Goal: Transaction & Acquisition: Book appointment/travel/reservation

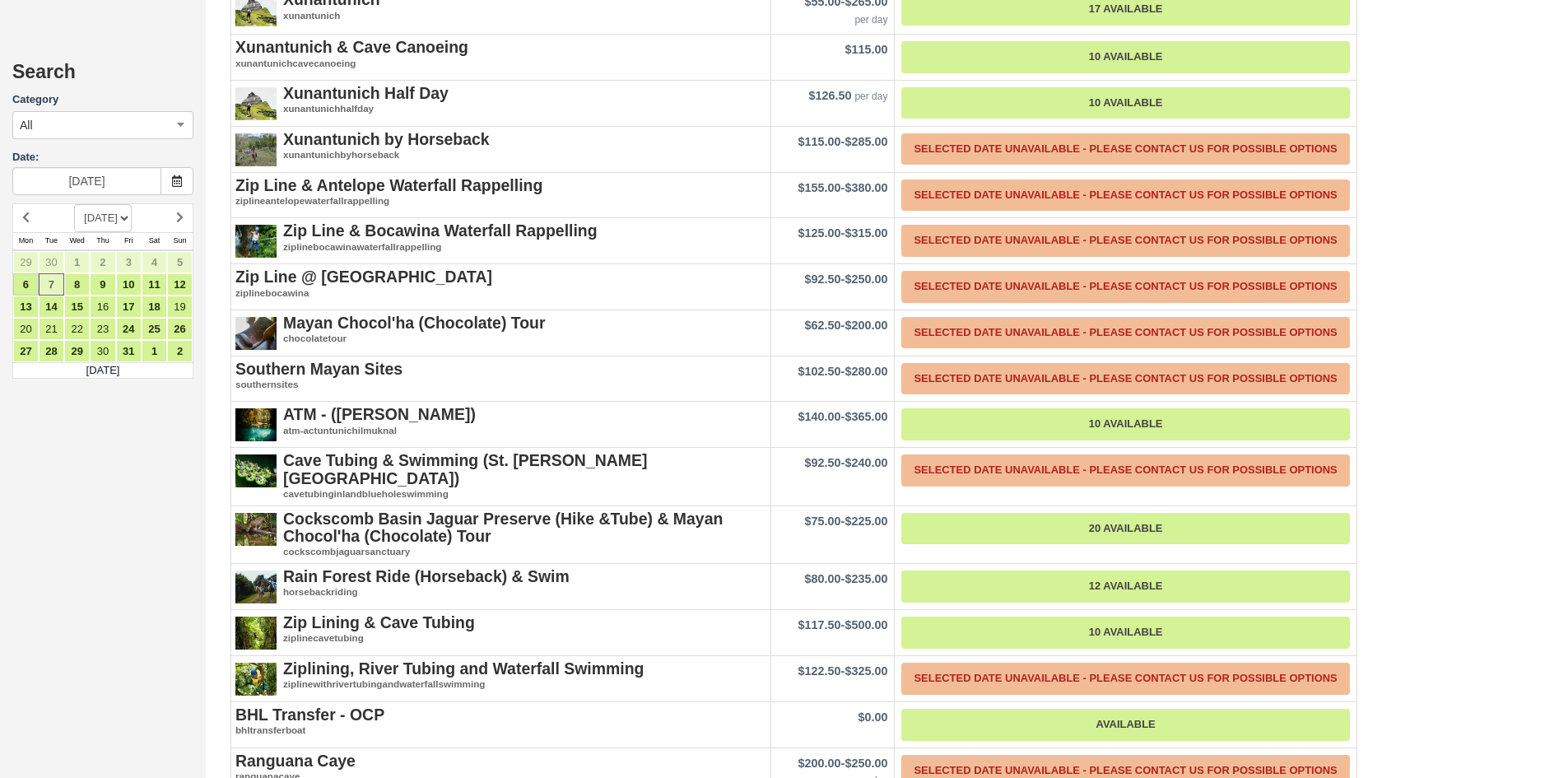
scroll to position [2962, 0]
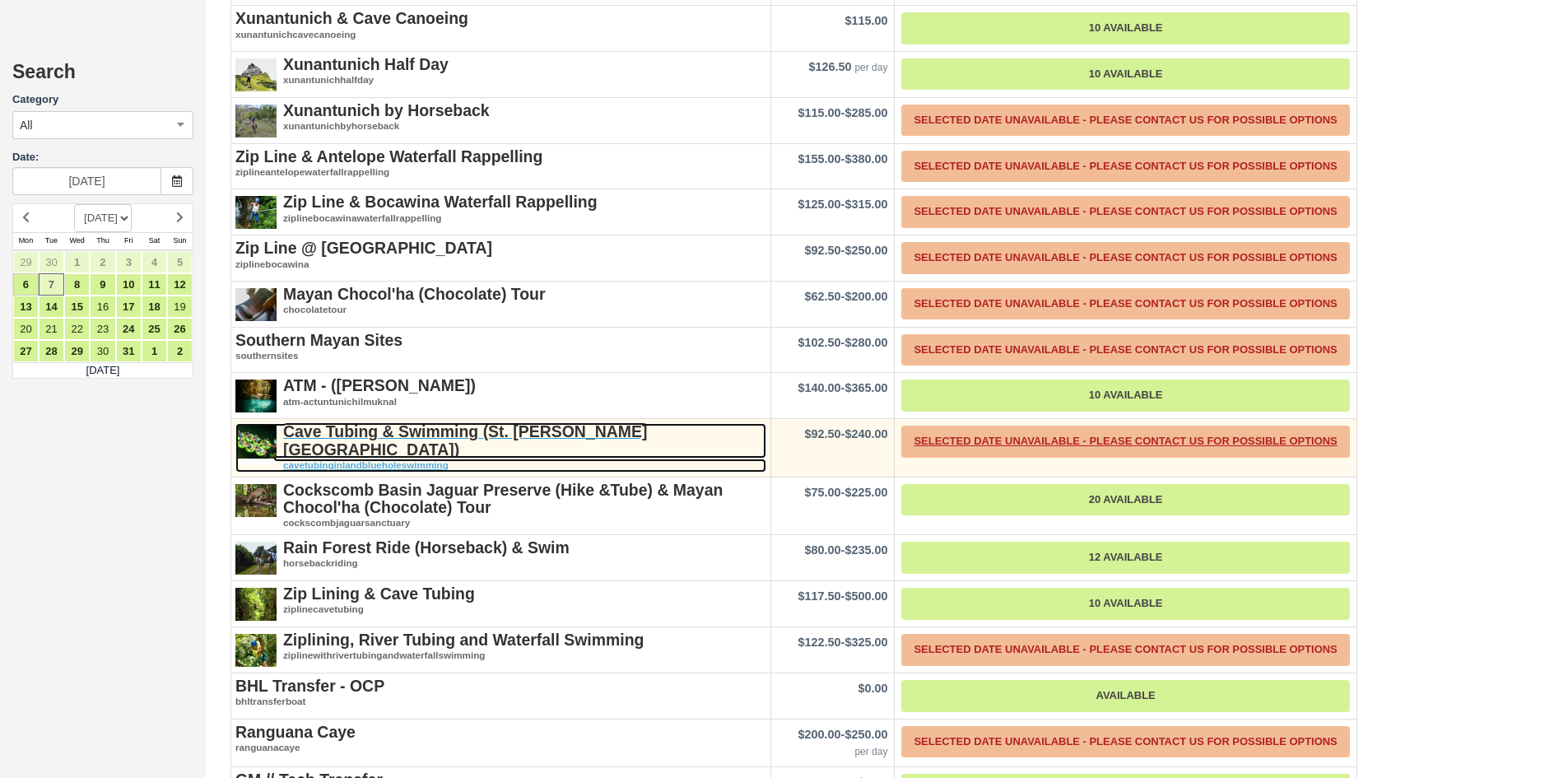
click at [614, 422] on strong "Cave Tubing & Swimming (St. Herman’s Blue Hole National Park)" at bounding box center [465, 439] width 364 height 36
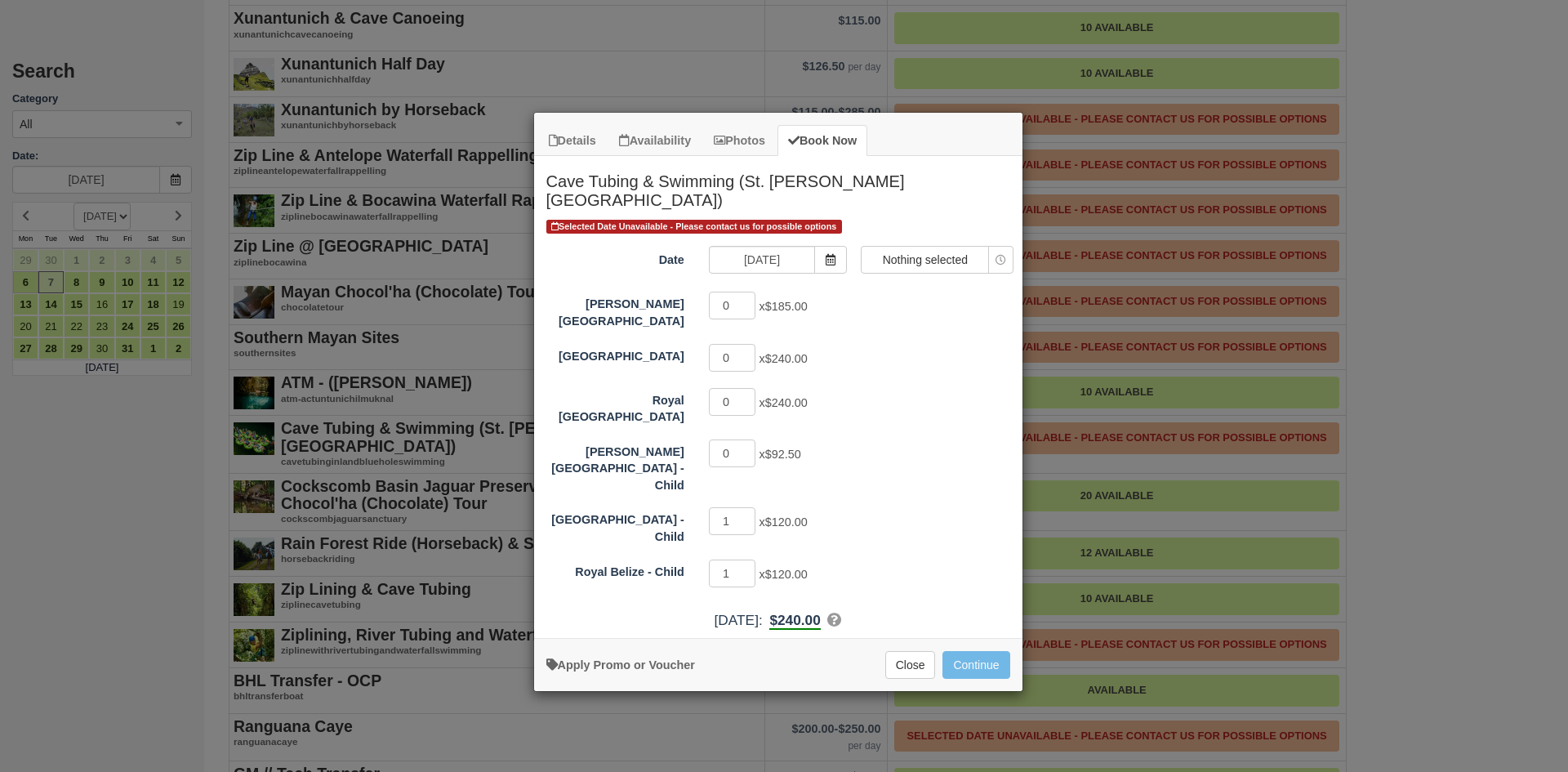
click at [1377, 285] on div "Details Availability Photos Book Now Cave Tubing & Swimming (St. Herman’s Blue …" at bounding box center [784, 386] width 1568 height 772
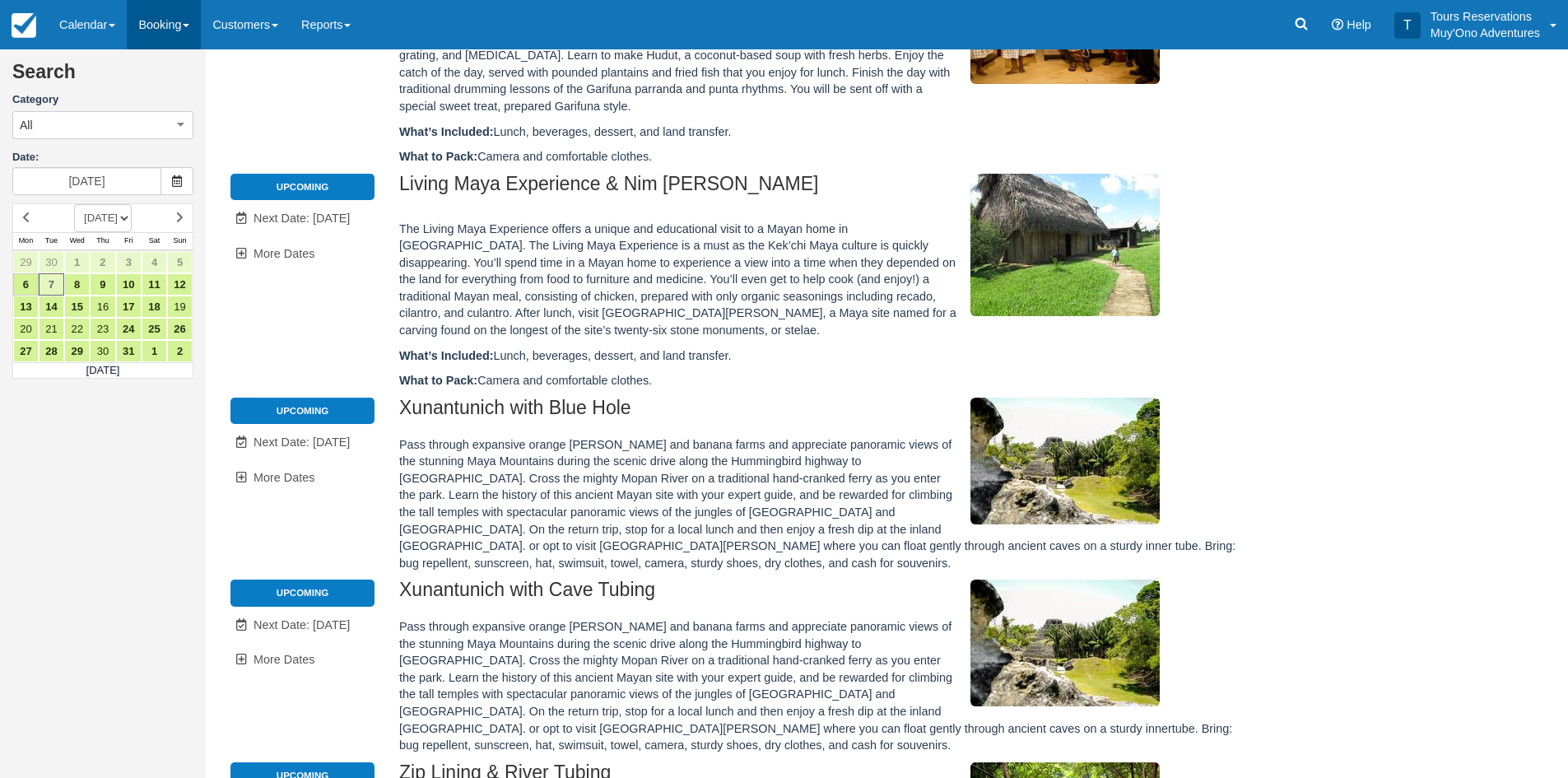
scroll to position [471, 0]
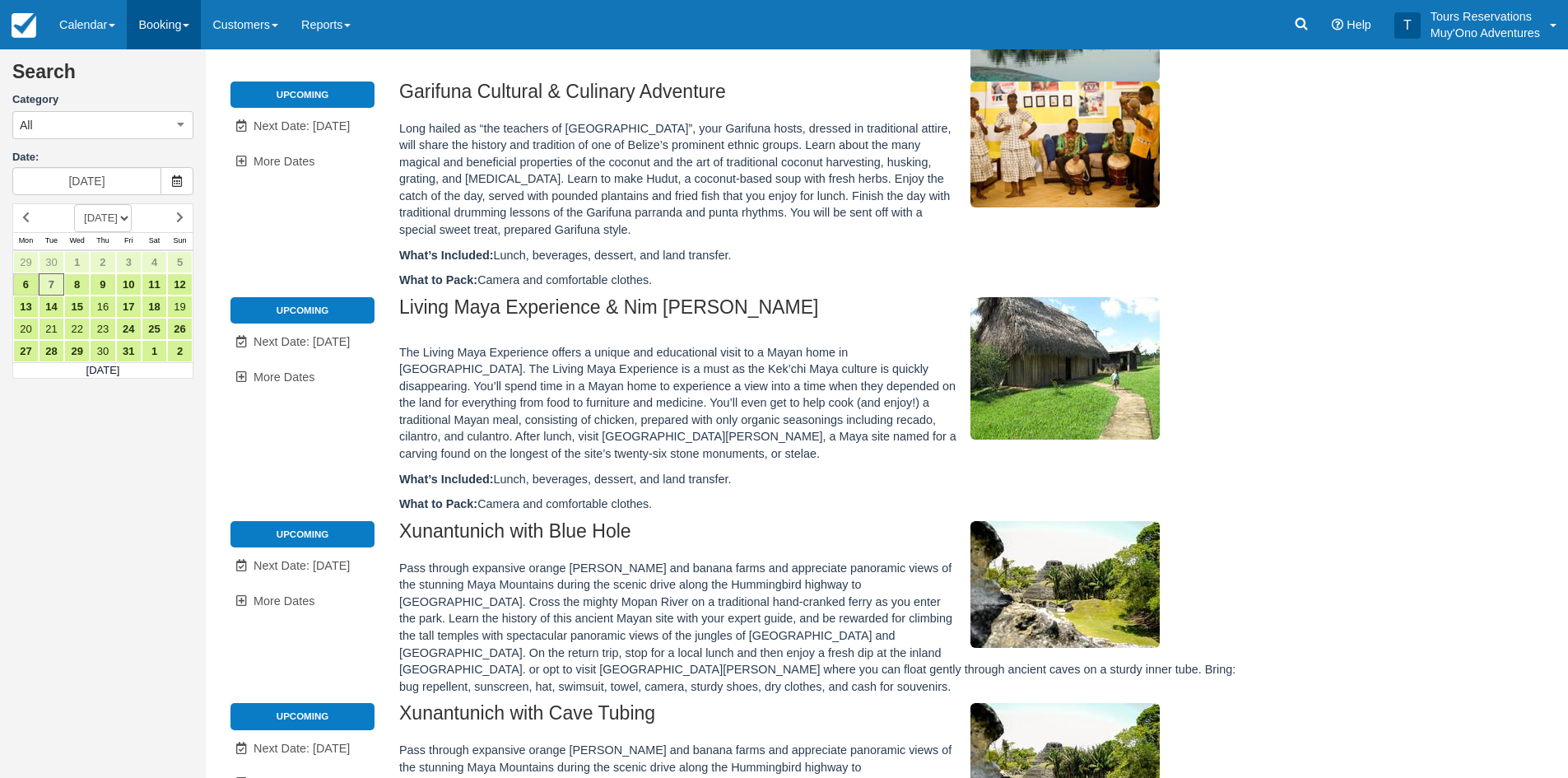
click at [176, 34] on link "Booking" at bounding box center [163, 24] width 74 height 49
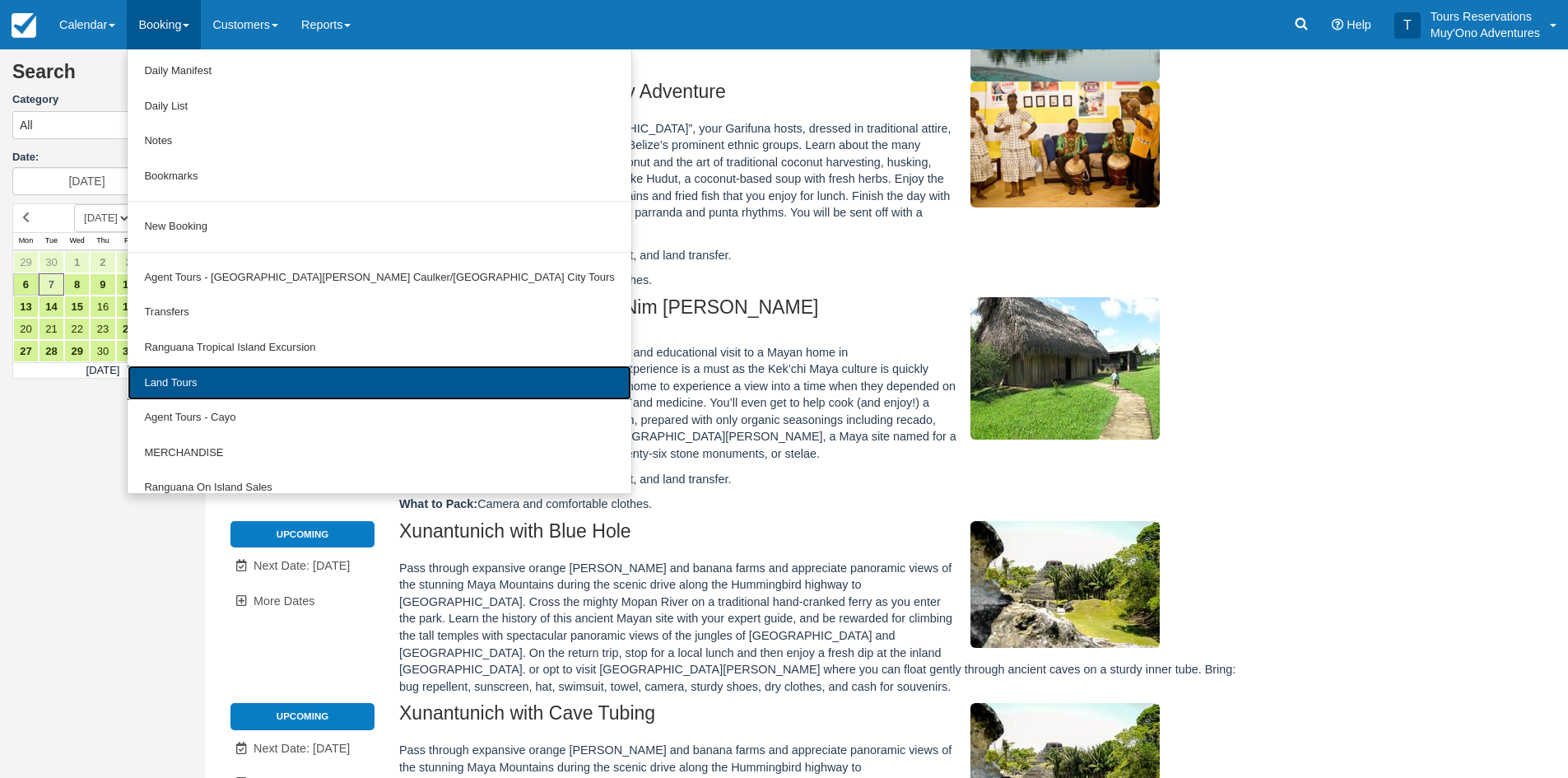
click at [204, 386] on link "Land Tours" at bounding box center [379, 383] width 503 height 36
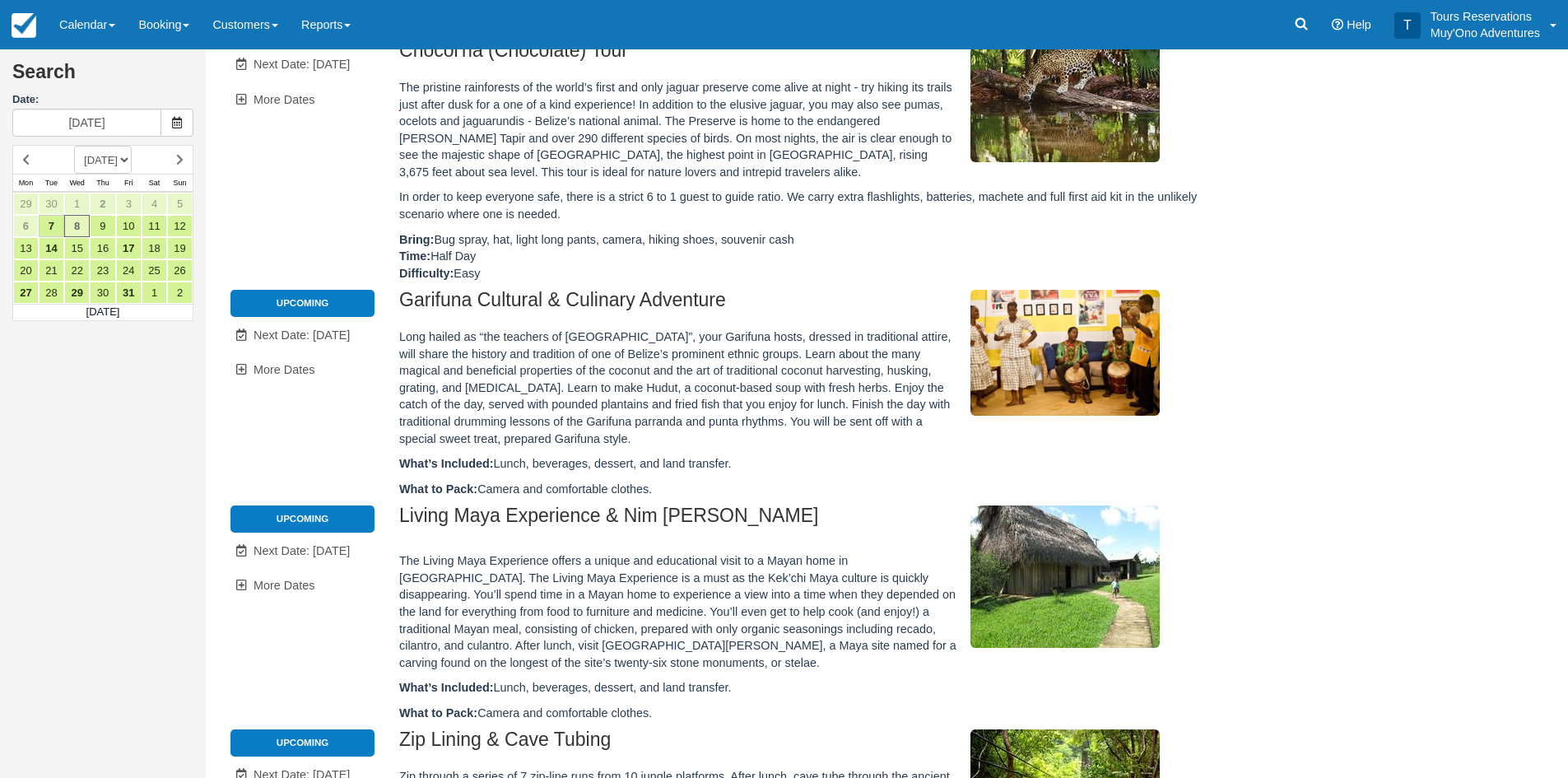
scroll to position [329, 0]
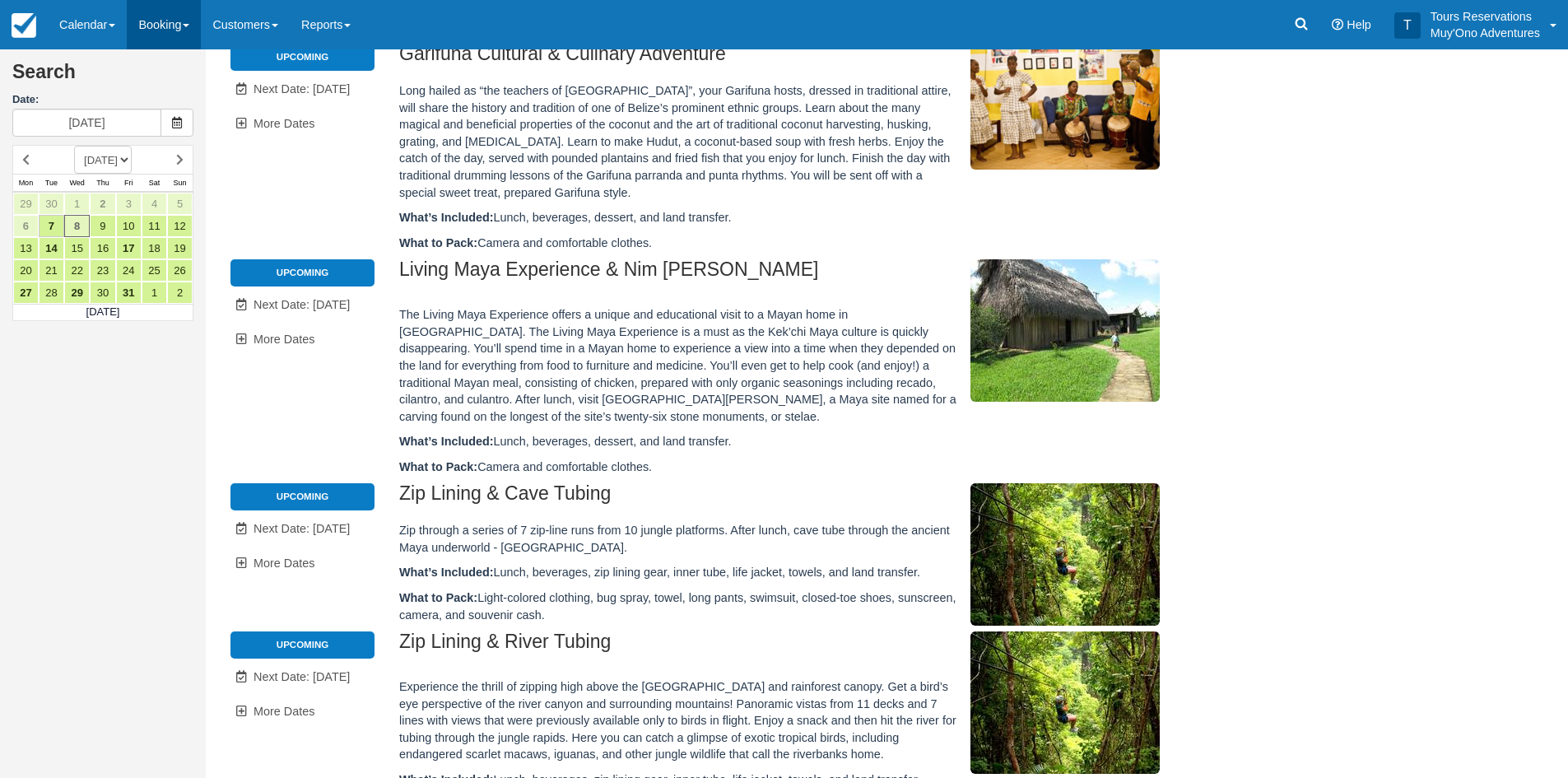
click at [160, 16] on link "Booking" at bounding box center [163, 24] width 74 height 49
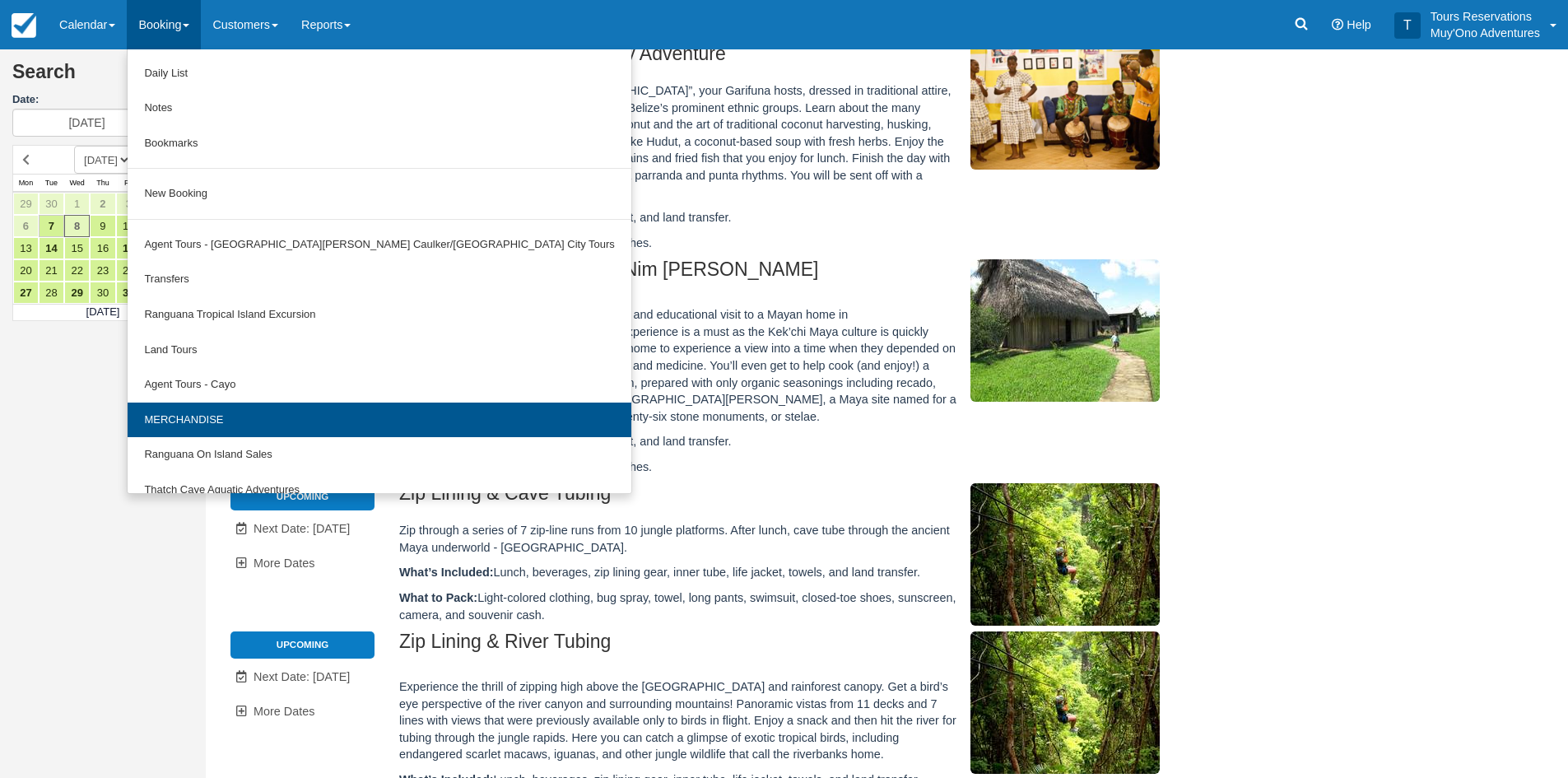
scroll to position [51, 0]
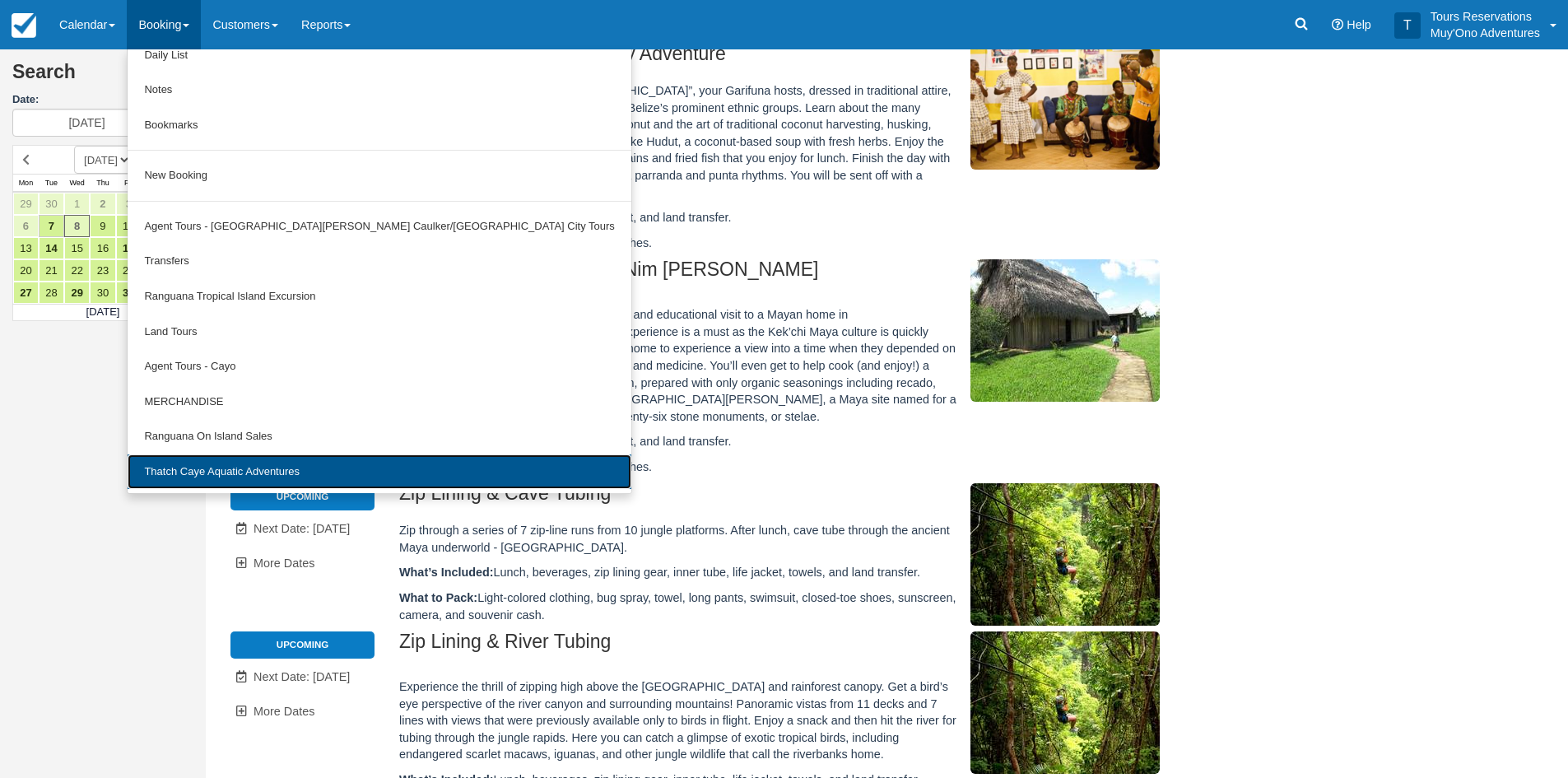
click at [237, 462] on link "Thatch Caye Aquatic Adventures" at bounding box center [379, 471] width 503 height 36
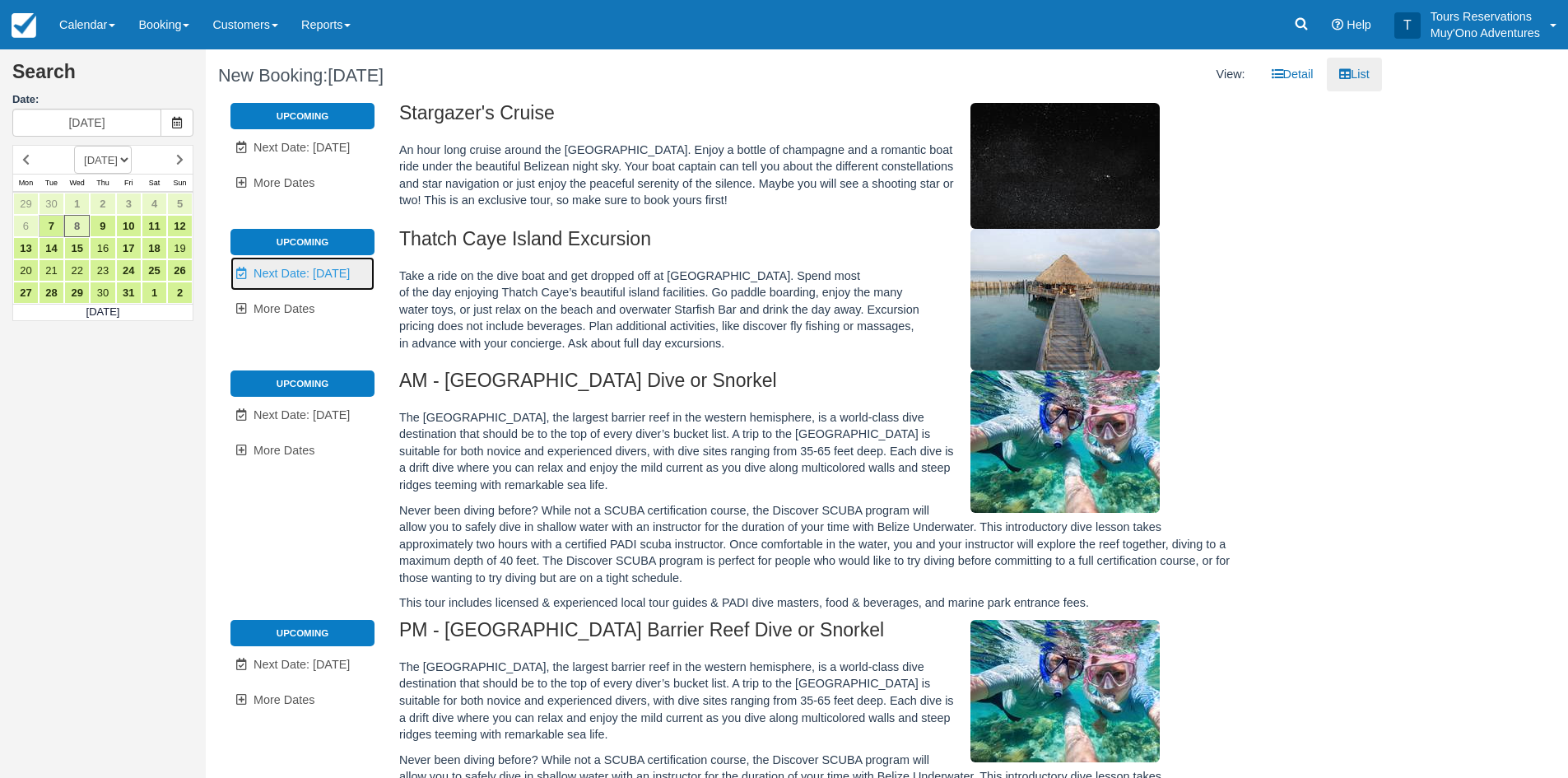
click at [304, 270] on span "Next Date: [DATE]" at bounding box center [302, 273] width 96 height 13
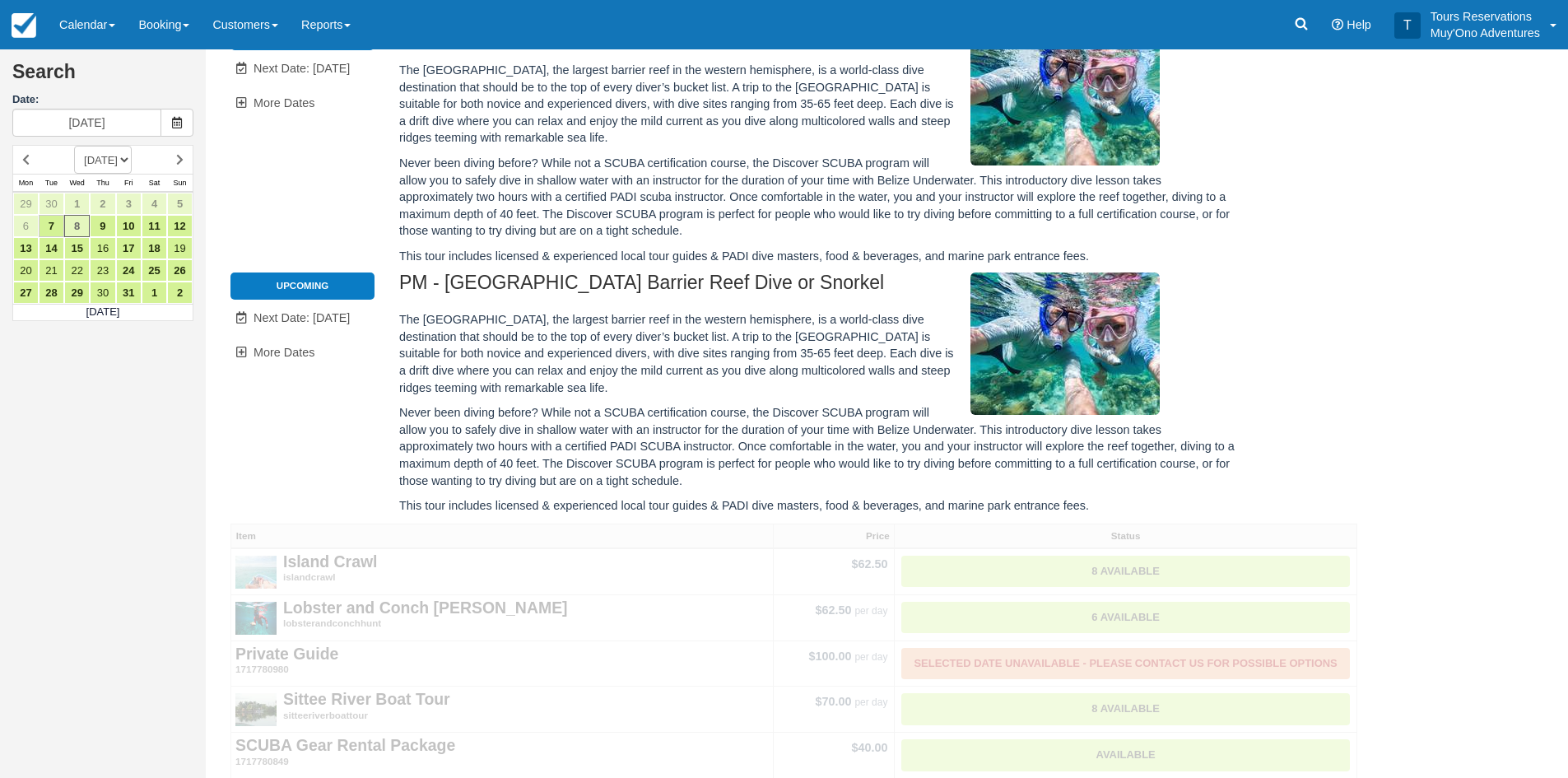
type input "[DATE]"
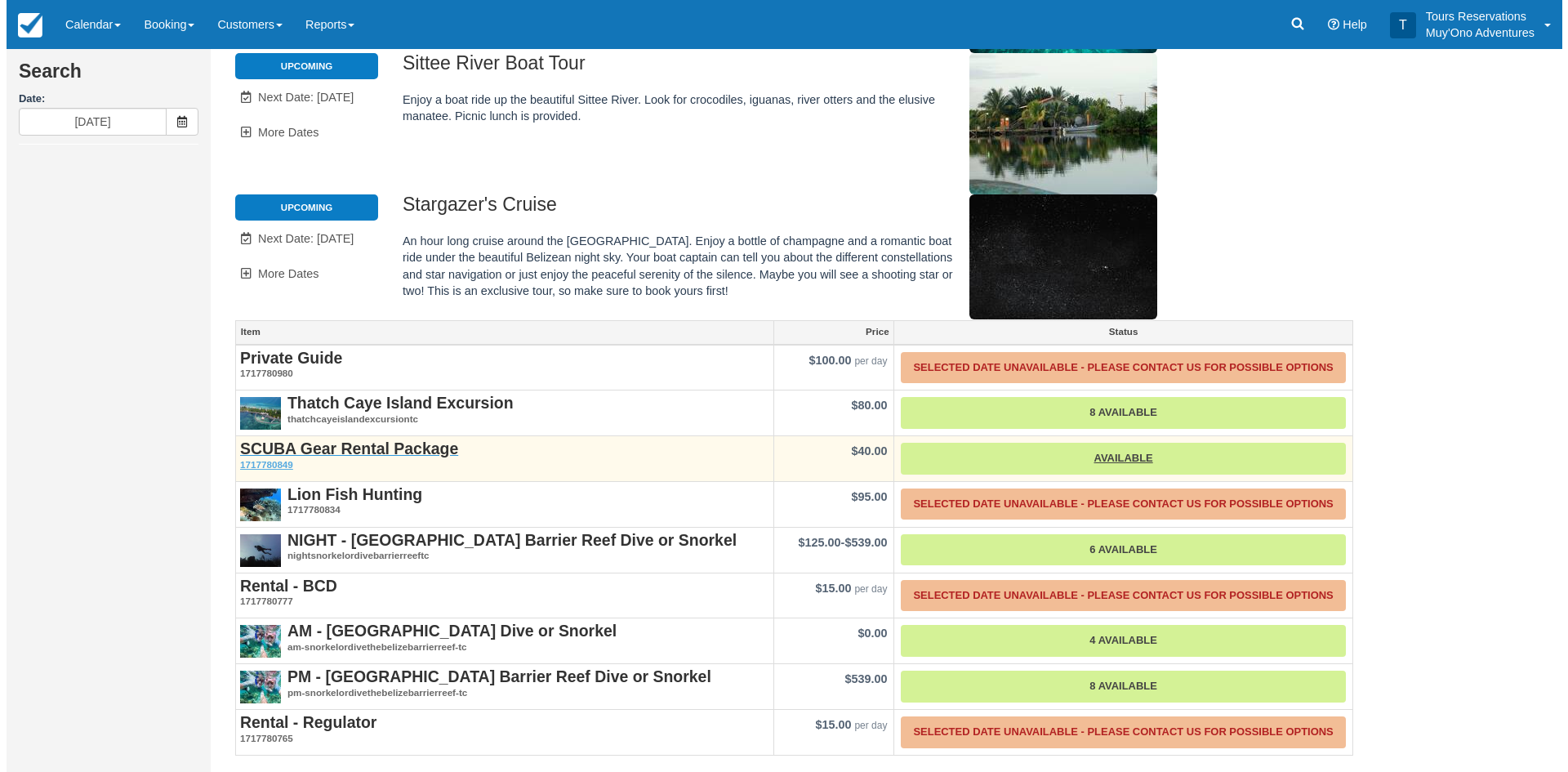
scroll to position [337, 0]
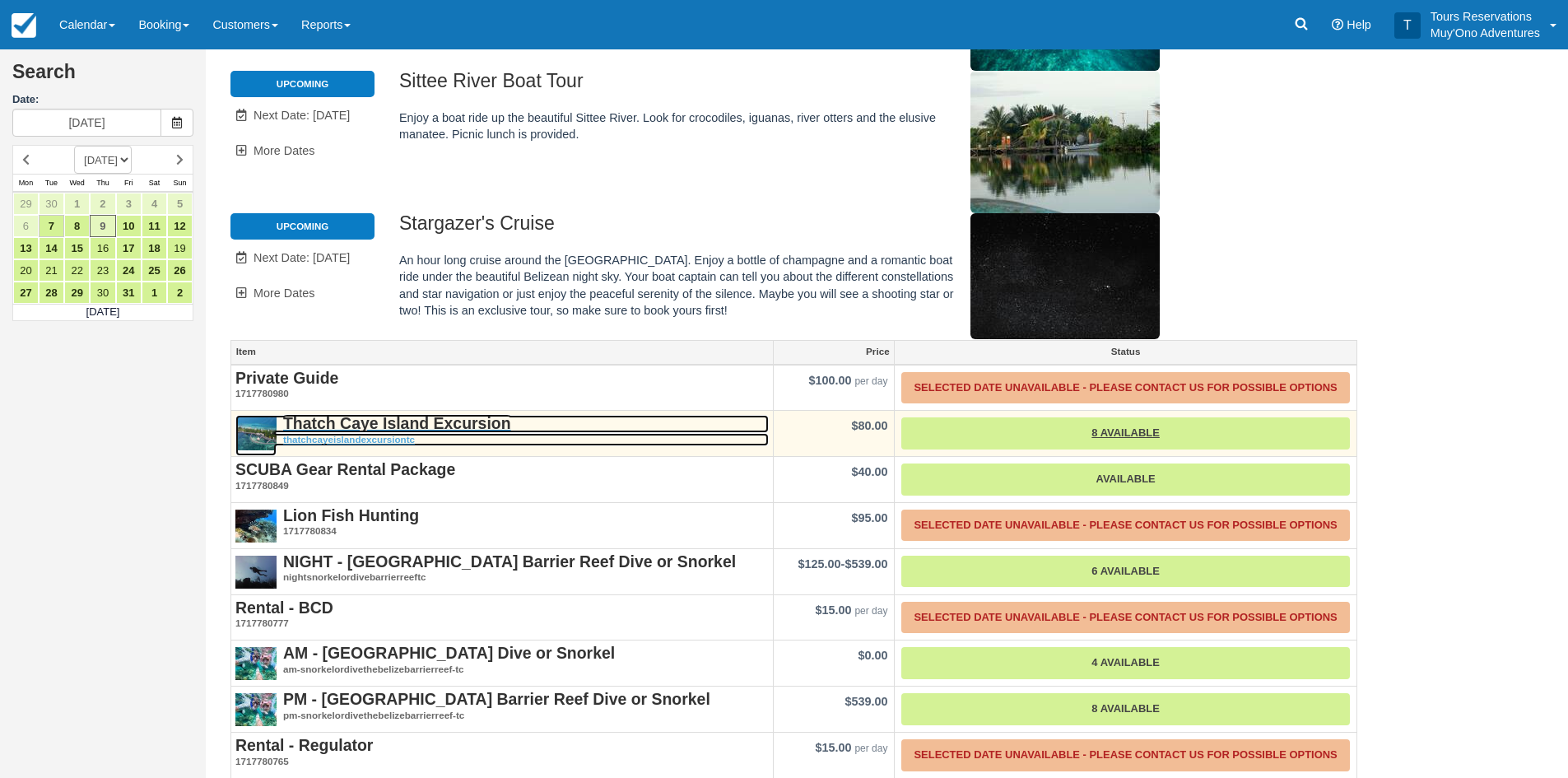
click at [409, 414] on strong "Thatch Caye Island Excursion" at bounding box center [397, 423] width 228 height 18
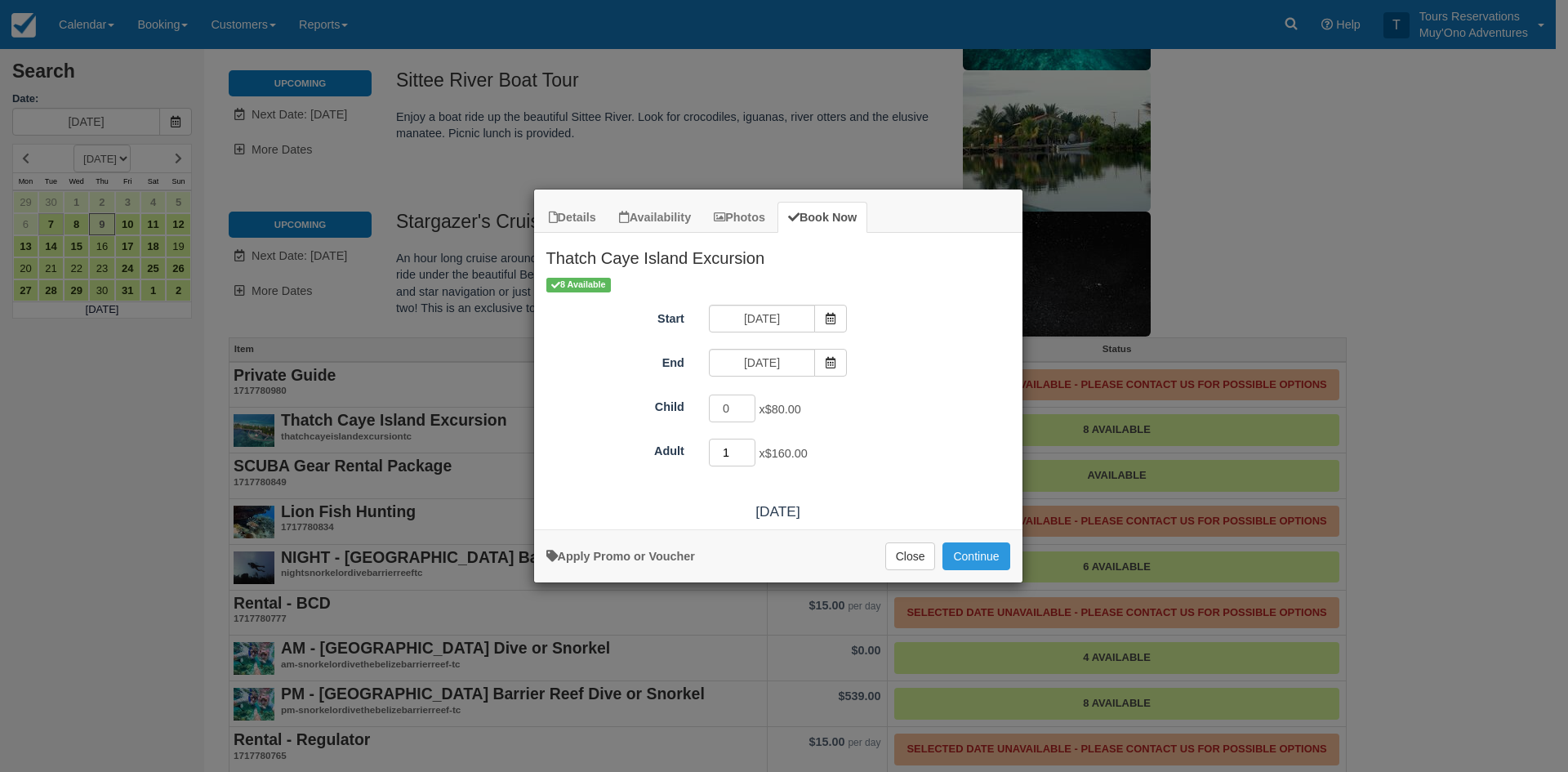
click at [750, 448] on input "1" at bounding box center [732, 452] width 47 height 28
click at [750, 448] on input "2" at bounding box center [732, 452] width 47 height 28
type input "3"
click at [750, 448] on input "3" at bounding box center [732, 452] width 47 height 28
click at [748, 402] on input "1" at bounding box center [732, 408] width 47 height 28
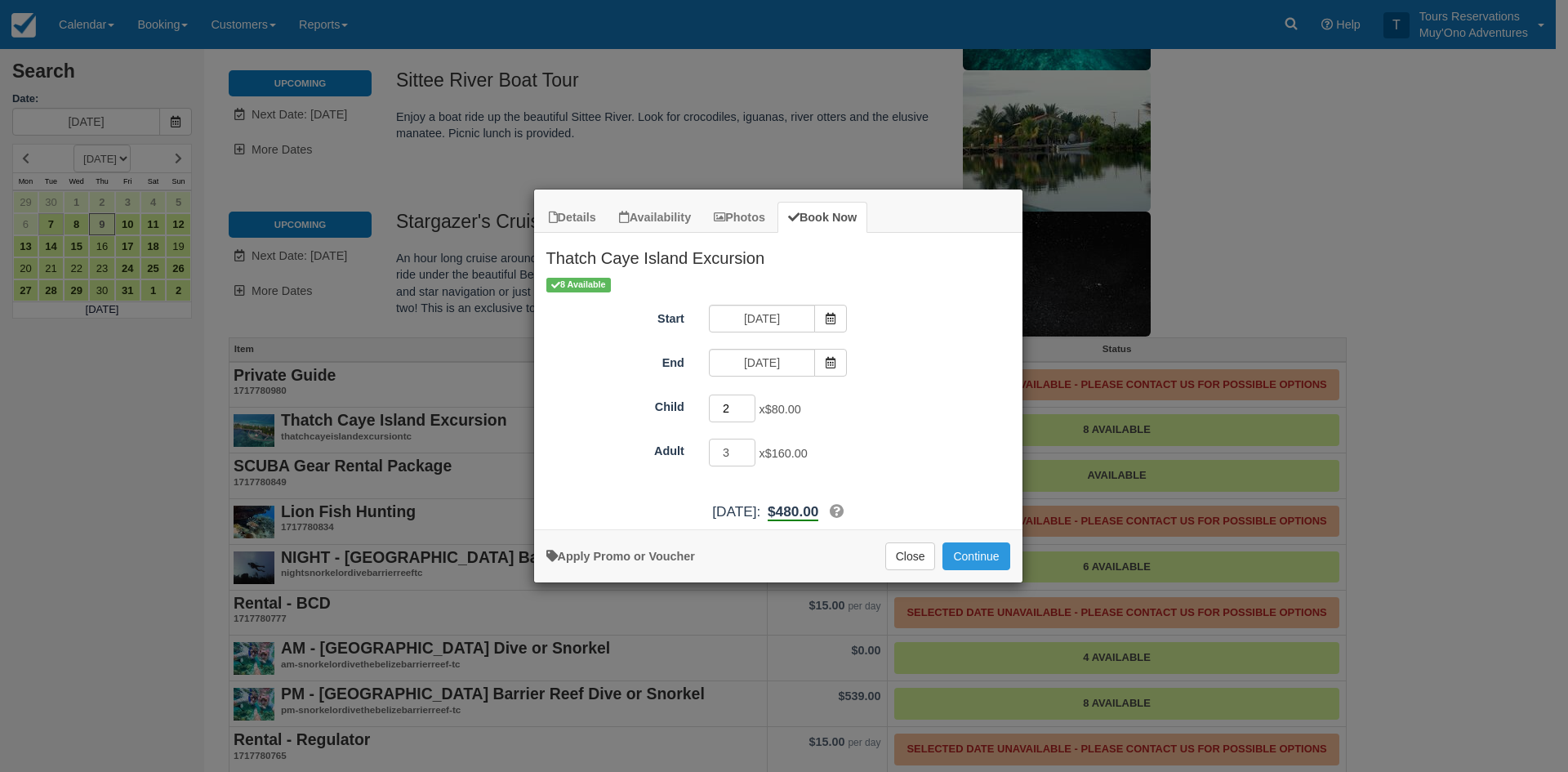
type input "2"
click at [748, 402] on input "2" at bounding box center [732, 408] width 47 height 28
click at [971, 558] on button "Continue" at bounding box center [976, 556] width 67 height 28
